Goal: Information Seeking & Learning: Learn about a topic

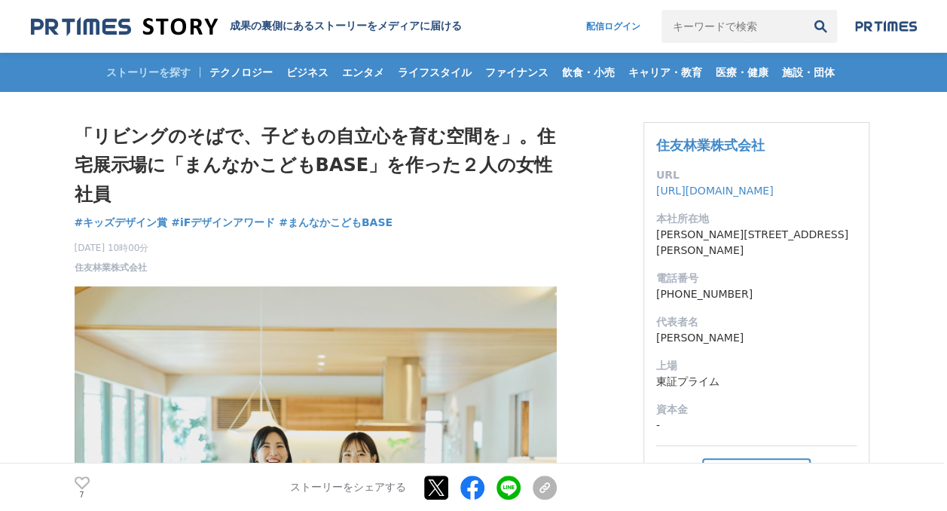
click at [180, 32] on img at bounding box center [124, 27] width 187 height 20
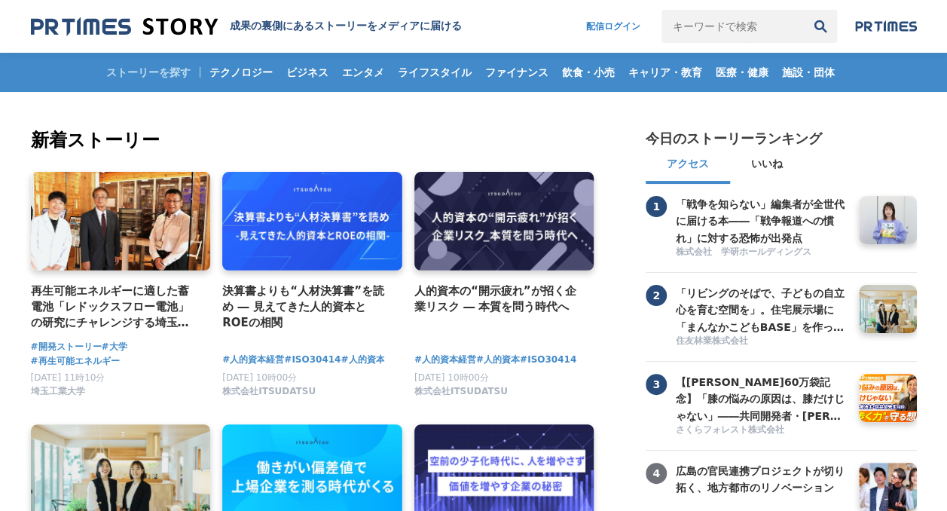
click at [732, 25] on input "キーワードで検索" at bounding box center [732, 26] width 142 height 33
type input "大建工業"
click at [804, 10] on button "検索" at bounding box center [820, 26] width 33 height 33
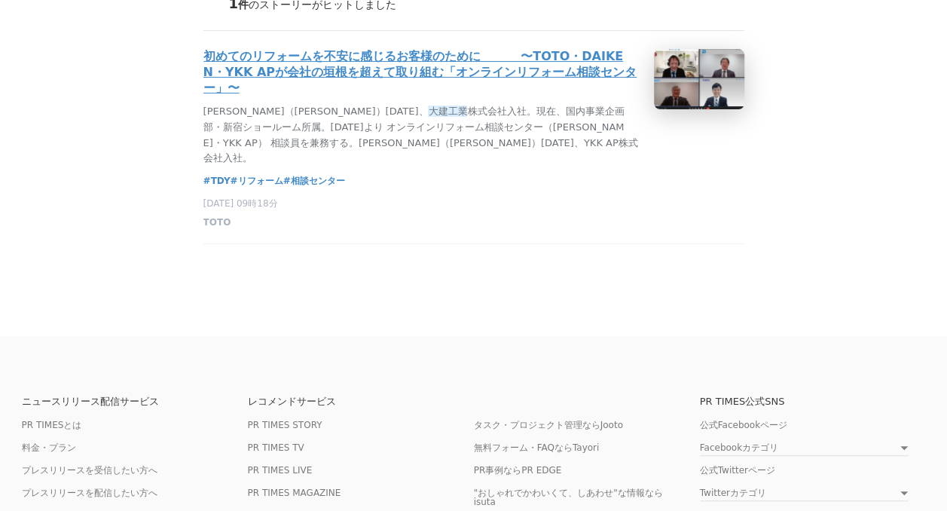
scroll to position [153, 0]
click at [521, 75] on h3 "初めてのリフォームを不安に感じるお客様のために　　　 〜TOTO・DAIKEN・YKK APが会社の垣根を超えて取り組む「オンラインリフォーム相談センター」〜" at bounding box center [422, 72] width 438 height 47
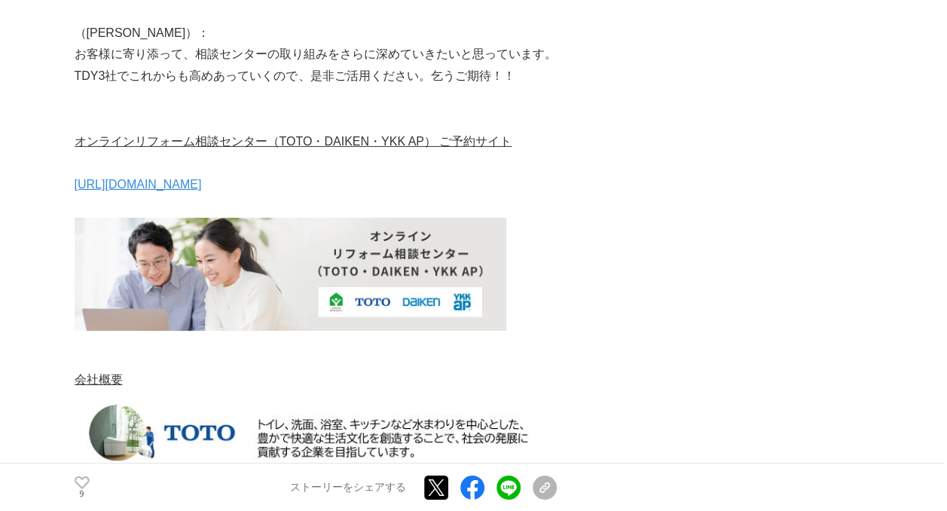
scroll to position [8044, 0]
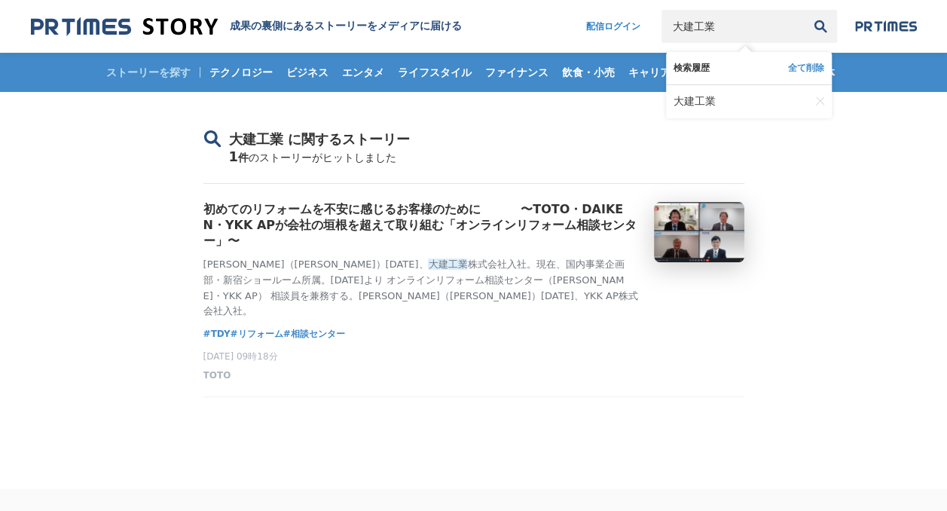
click at [747, 35] on input "大建工業" at bounding box center [732, 26] width 142 height 33
type input "大"
type input "ち"
type input "マイナビ"
click at [804, 10] on button "検索" at bounding box center [820, 26] width 33 height 33
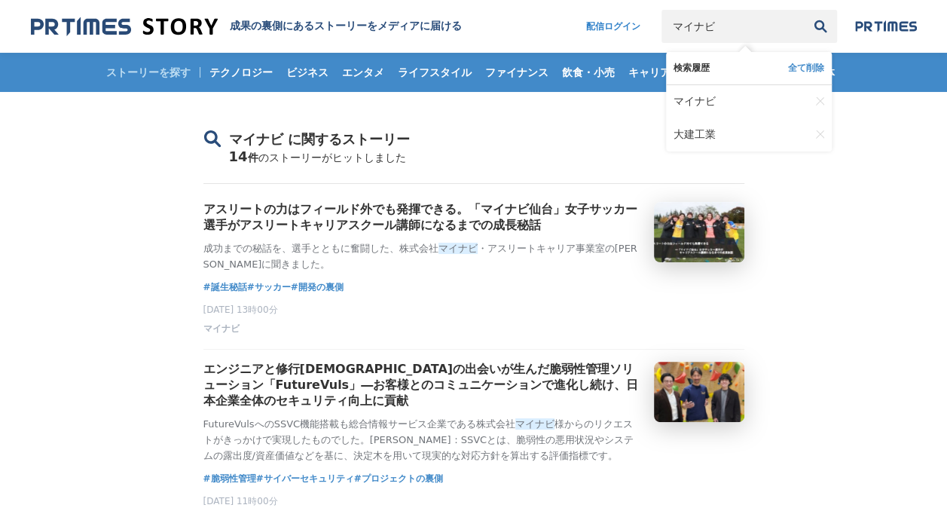
click at [716, 32] on input "マイナビ" at bounding box center [732, 26] width 142 height 33
type input "マイナビ [PERSON_NAME]"
click at [804, 10] on button "検索" at bounding box center [820, 26] width 33 height 33
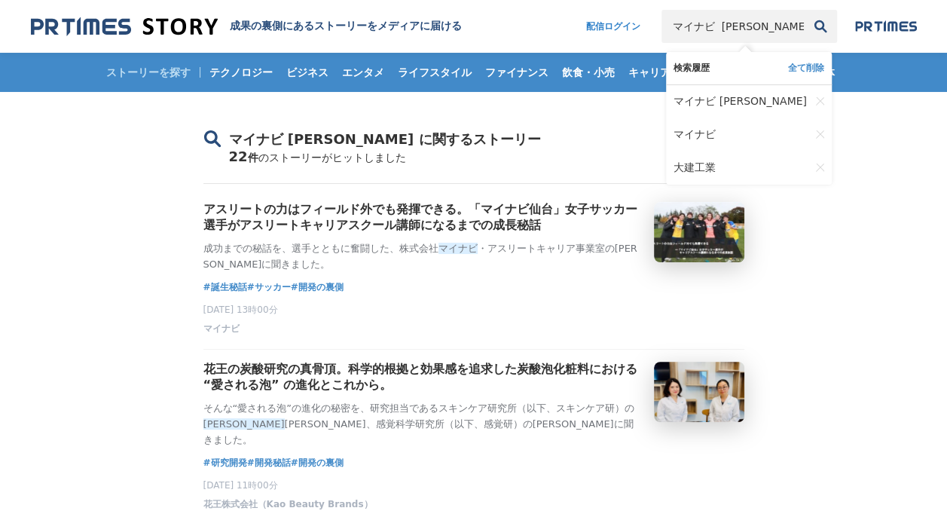
drag, startPoint x: 741, startPoint y: 28, endPoint x: 642, endPoint y: 27, distance: 99.4
click at [642, 27] on nav "配信ログイン マイナビ 曽根 検索履歴 全て削除 マイナビ 曽根 マイナビ 大建工業" at bounding box center [744, 26] width 346 height 33
type input "[PERSON_NAME]"
click at [804, 10] on button "検索" at bounding box center [820, 26] width 33 height 33
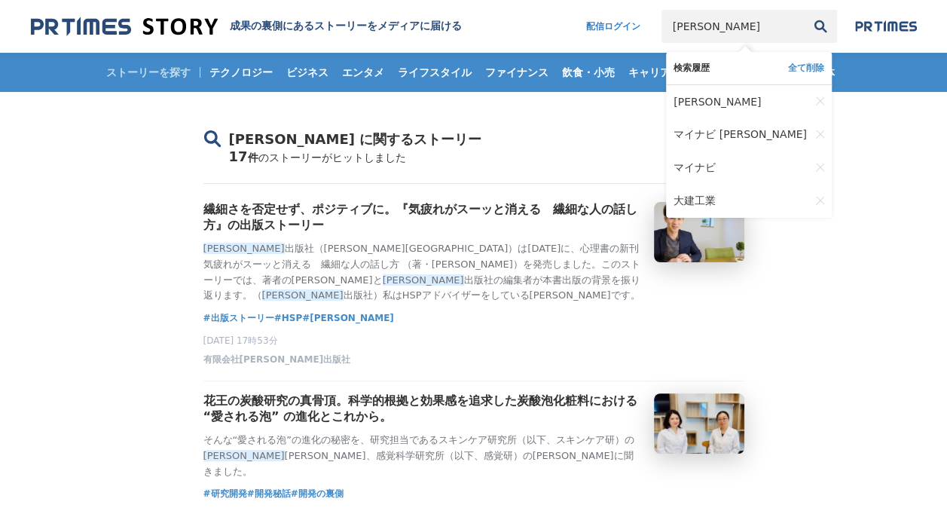
click at [786, 23] on input "[PERSON_NAME]" at bounding box center [732, 26] width 142 height 33
type input "曽"
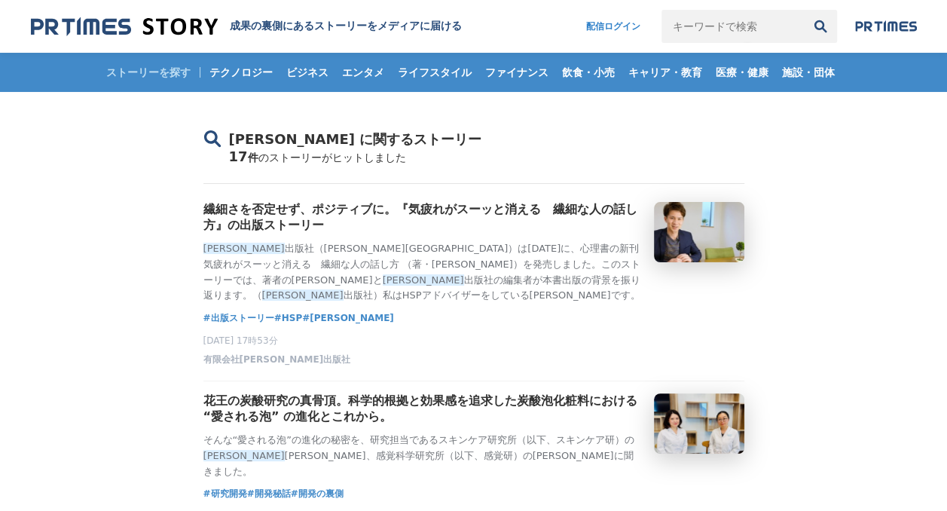
click at [93, 29] on img at bounding box center [124, 27] width 187 height 20
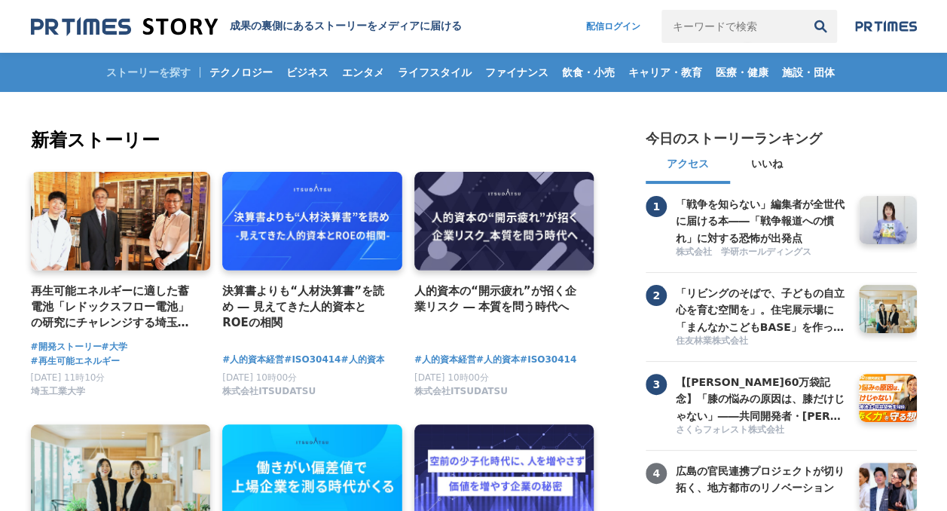
click at [768, 29] on input "キーワードで検索" at bounding box center [732, 26] width 142 height 33
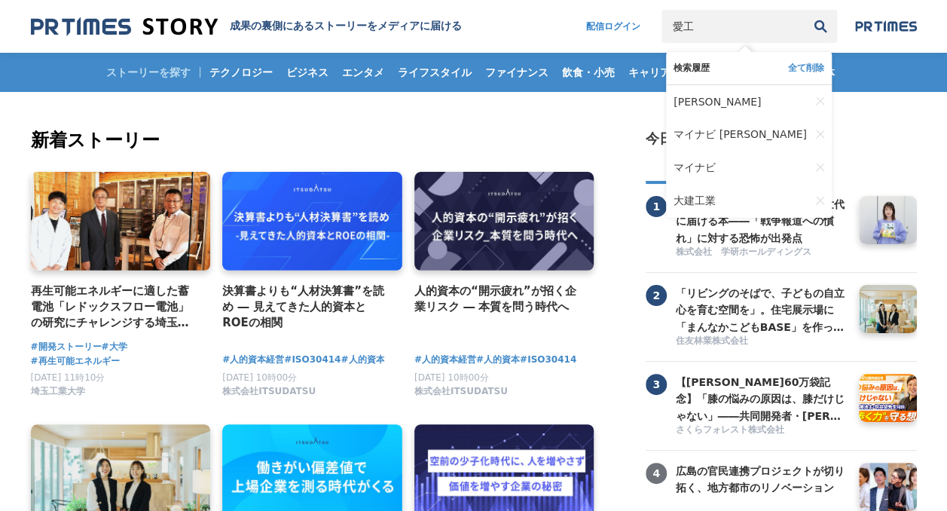
type input "愛"
type input "アイ工務店"
click at [804, 10] on button "検索" at bounding box center [820, 26] width 33 height 33
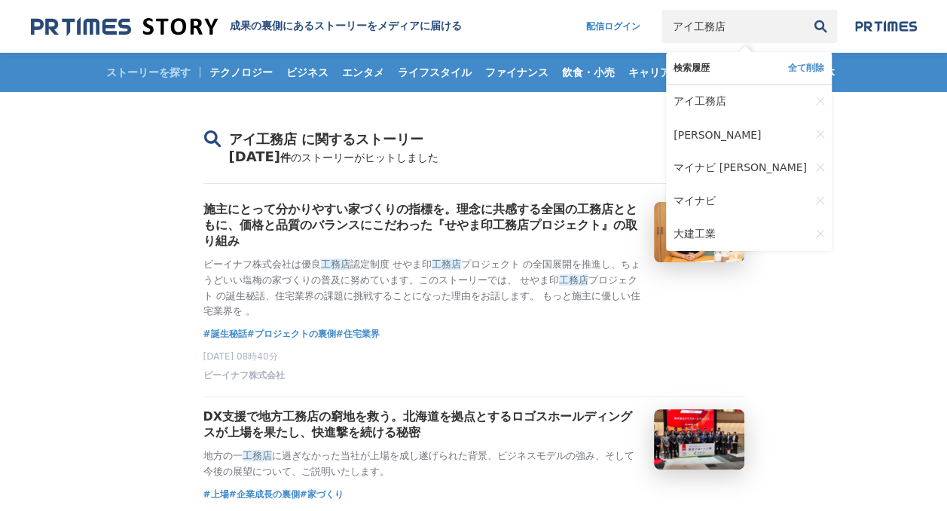
click at [737, 27] on input "アイ工務店" at bounding box center [732, 26] width 142 height 33
type input "ア"
type input "Hamee"
click at [804, 10] on button "検索" at bounding box center [820, 26] width 33 height 33
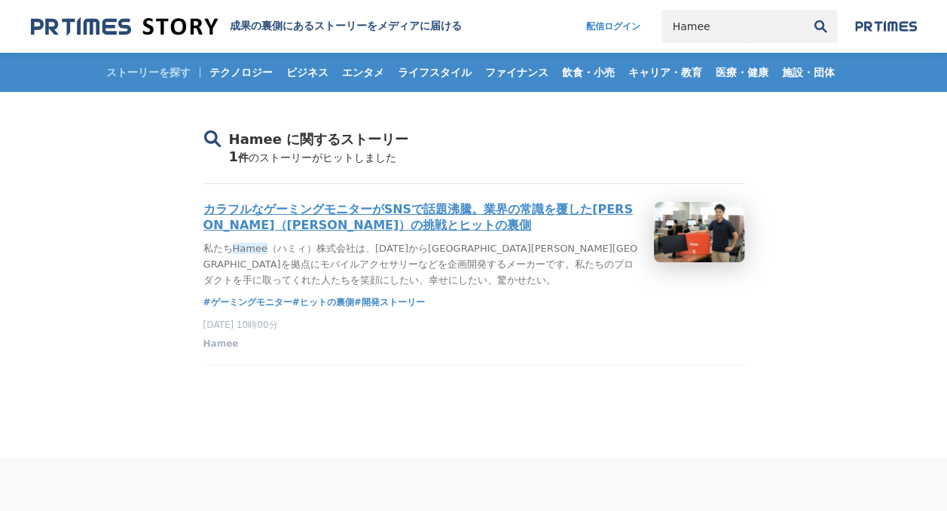
click at [446, 210] on h3 "カラフルなゲーミングモニターがSNSで話題沸騰。業界の常識を覆した[PERSON_NAME]（[PERSON_NAME]）の挑戦とヒットの裏側" at bounding box center [422, 218] width 438 height 32
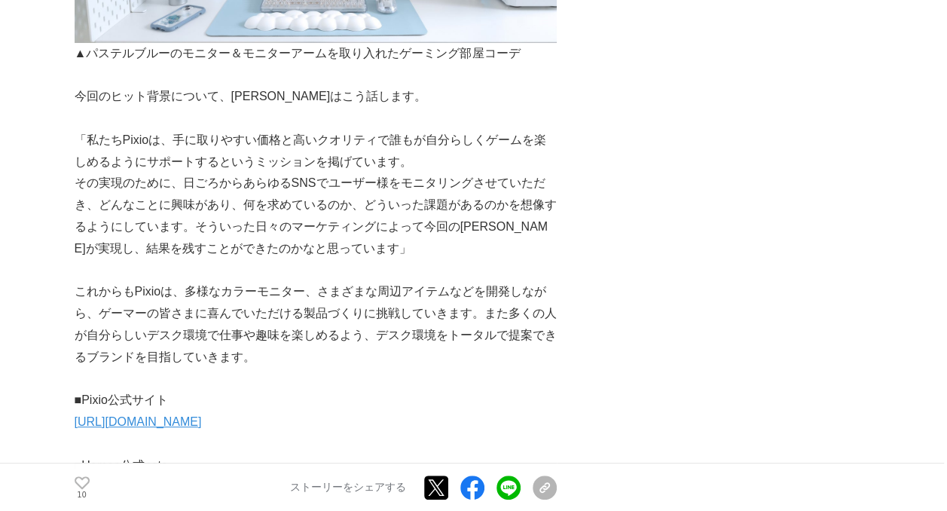
scroll to position [5669, 0]
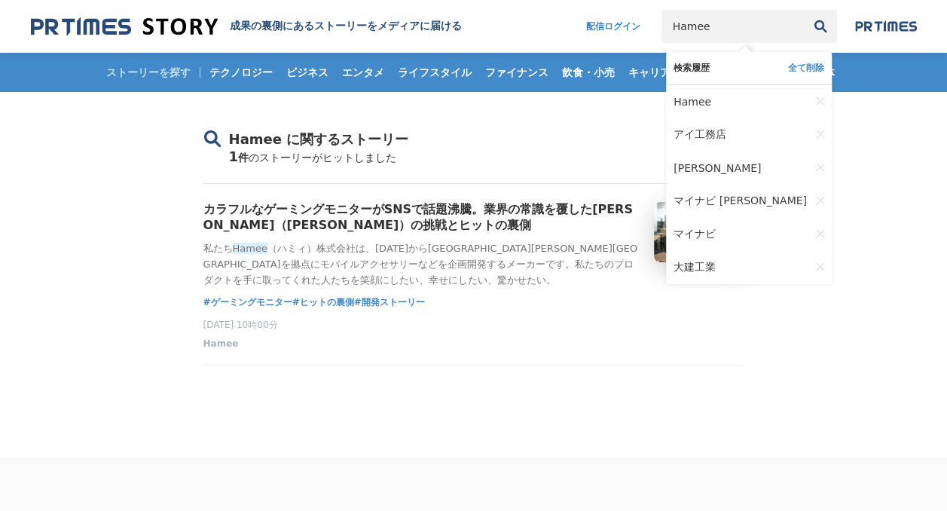
click at [731, 32] on input "Hamee" at bounding box center [732, 26] width 142 height 33
type input "H"
type input "アゴーラ"
click at [804, 10] on button "検索" at bounding box center [820, 26] width 33 height 33
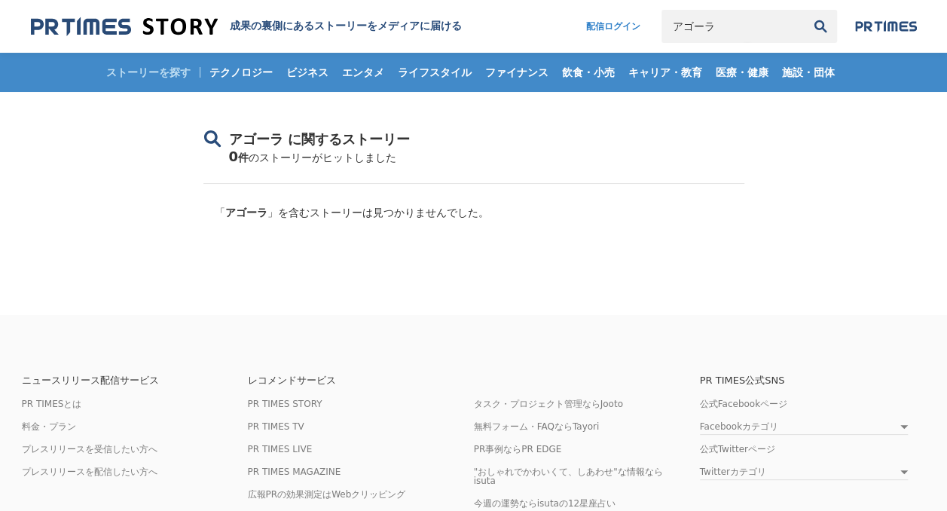
click at [766, 26] on input "アゴーラ" at bounding box center [732, 26] width 142 height 33
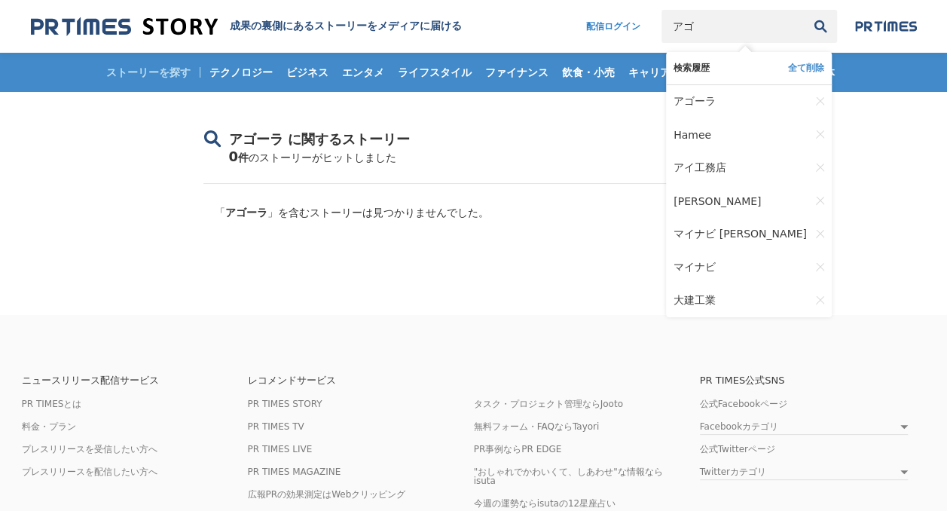
type input "ア"
type input "こ"
type input "[PERSON_NAME]"
click at [812, 26] on button "検索" at bounding box center [820, 26] width 33 height 33
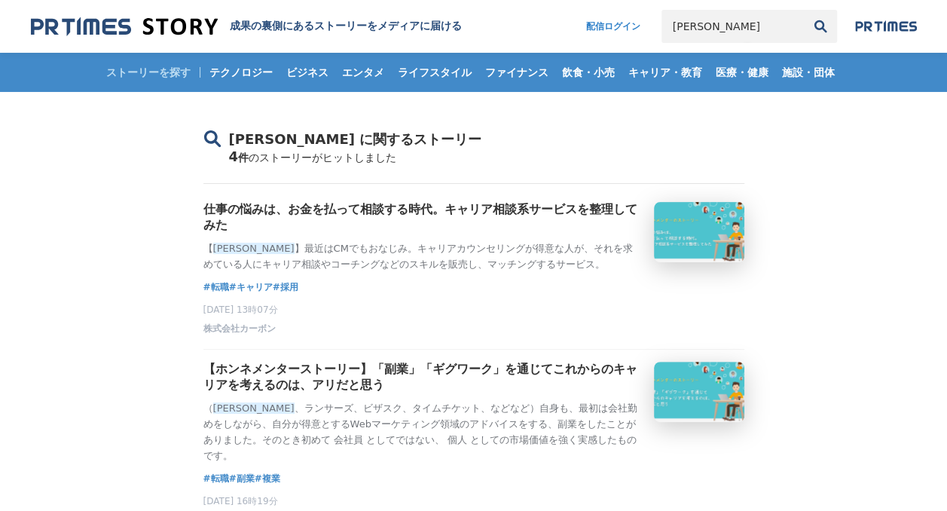
click at [726, 17] on input "[PERSON_NAME]" at bounding box center [732, 26] width 142 height 33
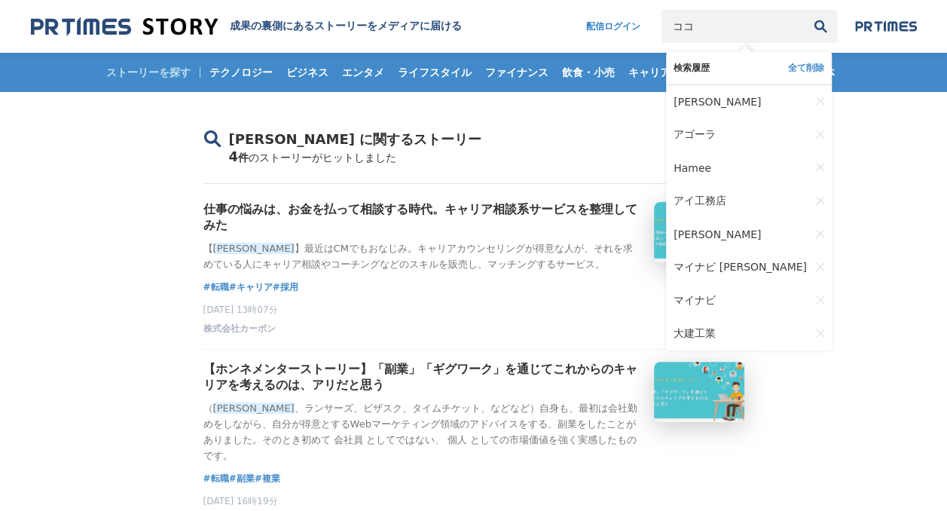
type input "コ"
type input "た"
drag, startPoint x: 730, startPoint y: 15, endPoint x: 707, endPoint y: 14, distance: 22.6
click at [707, 14] on input "tarent" at bounding box center [732, 26] width 142 height 33
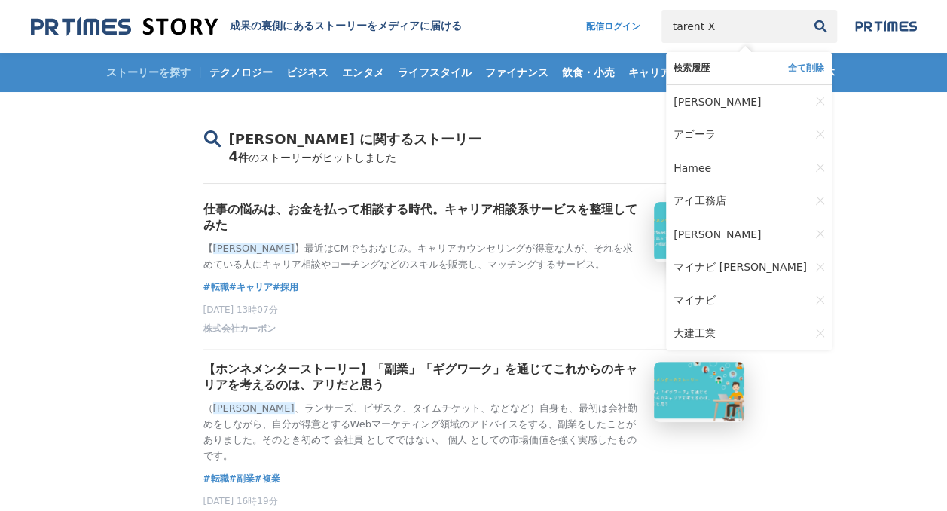
type input "tarent X"
click at [804, 10] on button "検索" at bounding box center [820, 26] width 33 height 33
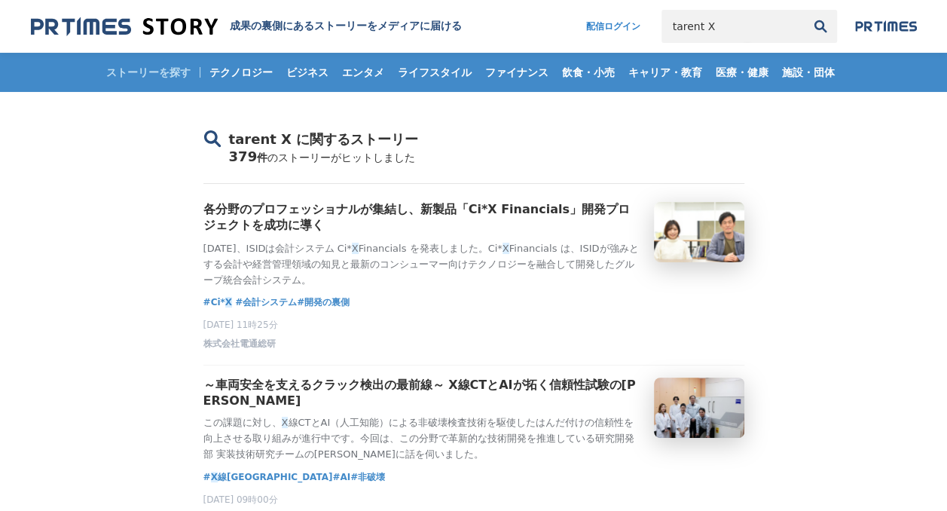
click at [761, 35] on input "tarent X" at bounding box center [732, 26] width 142 height 33
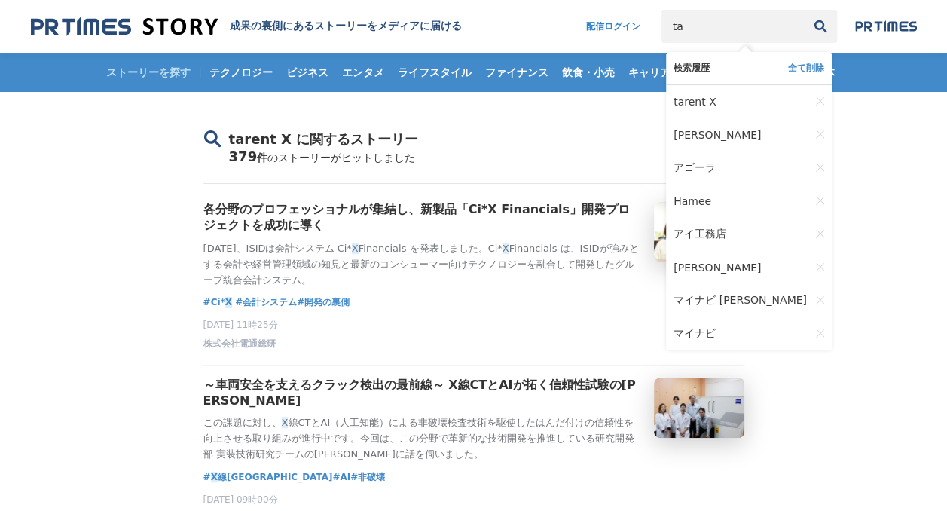
type input "t"
click at [144, 30] on img at bounding box center [124, 27] width 187 height 20
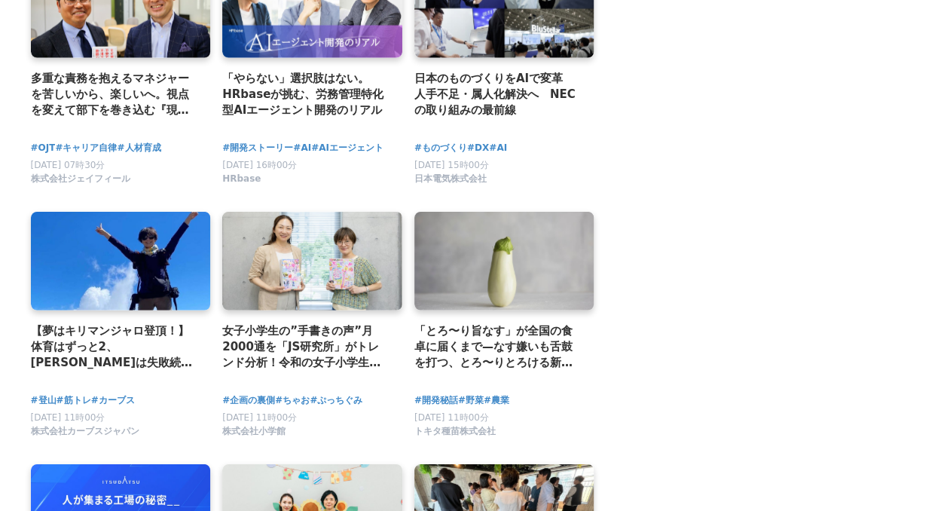
scroll to position [1992, 0]
